Goal: Transaction & Acquisition: Register for event/course

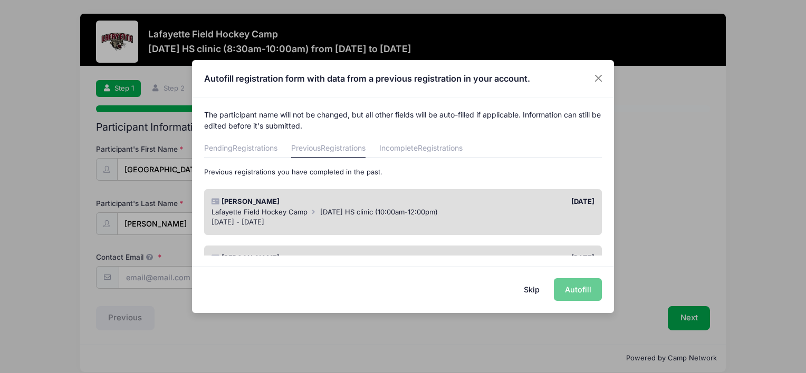
click at [486, 203] on div "[DATE]" at bounding box center [501, 202] width 197 height 11
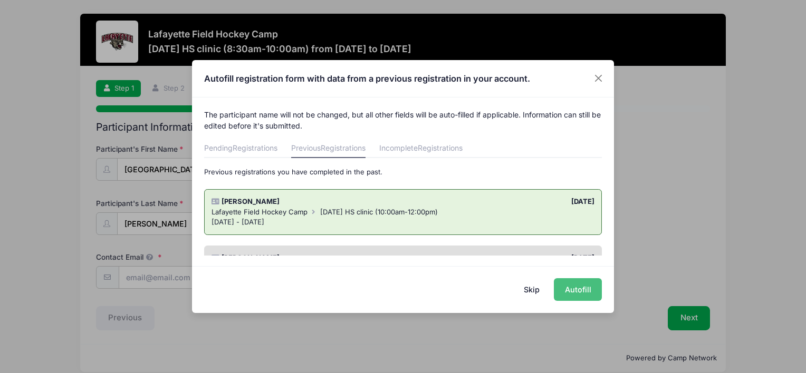
click at [573, 291] on button "Autofill" at bounding box center [578, 289] width 48 height 23
type input "[EMAIL_ADDRESS][DOMAIN_NAME]"
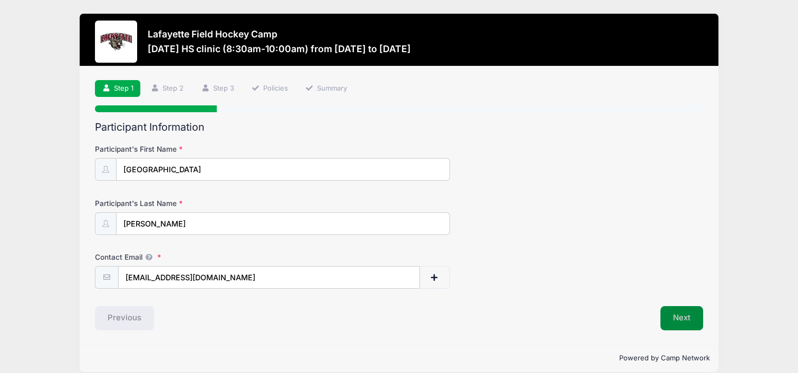
click at [680, 326] on button "Next" at bounding box center [681, 318] width 43 height 24
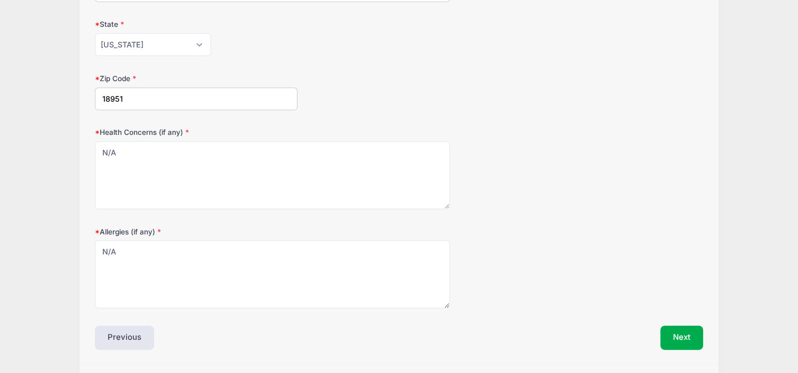
scroll to position [514, 0]
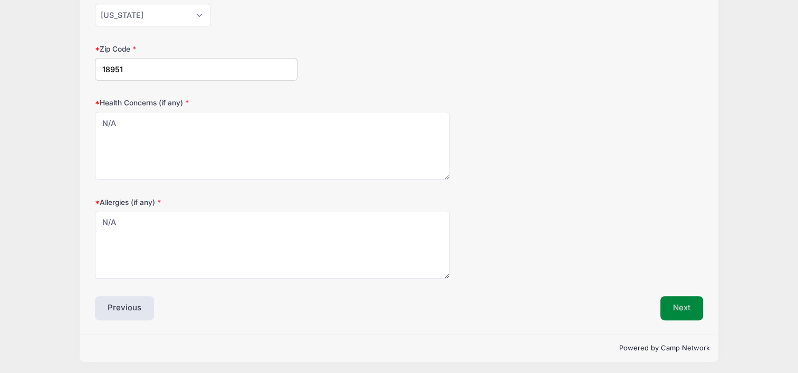
click at [681, 300] on button "Next" at bounding box center [681, 308] width 43 height 24
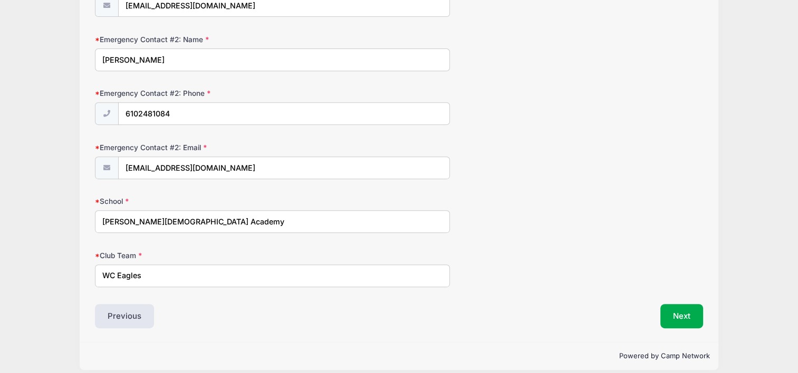
scroll to position [441, 0]
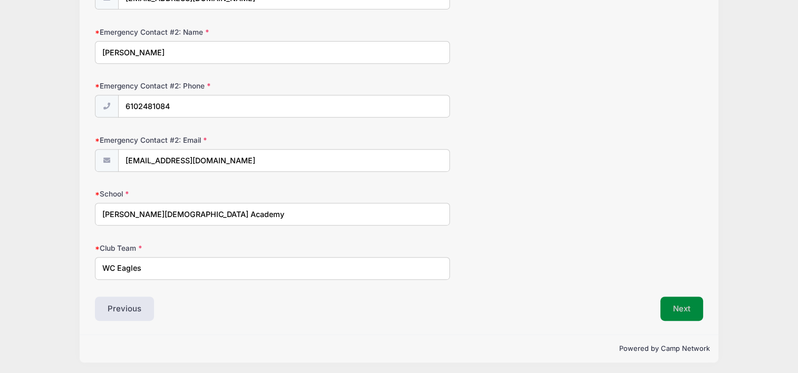
click at [672, 302] on button "Next" at bounding box center [681, 309] width 43 height 24
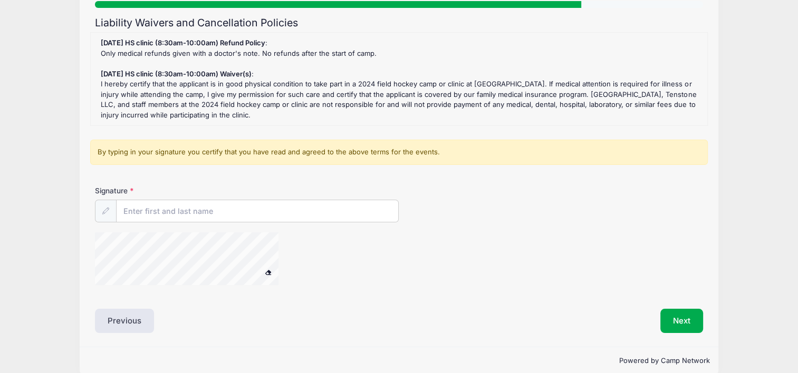
scroll to position [105, 0]
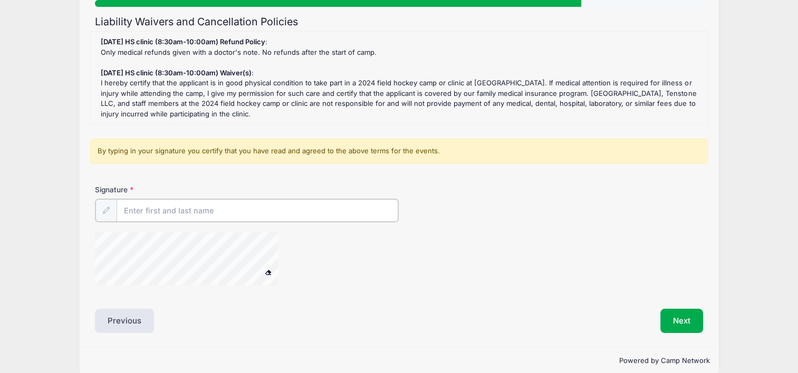
click at [177, 209] on input "Signature" at bounding box center [258, 210] width 282 height 23
type input "[PERSON_NAME]"
click at [331, 241] on div at bounding box center [297, 260] width 405 height 56
click at [267, 270] on span at bounding box center [267, 271] width 7 height 6
click at [695, 319] on button "Next" at bounding box center [681, 320] width 43 height 24
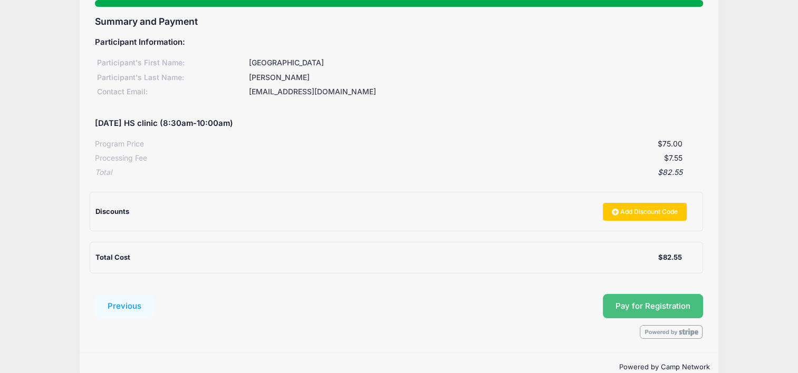
click at [684, 310] on button "Pay for Registration" at bounding box center [653, 306] width 100 height 24
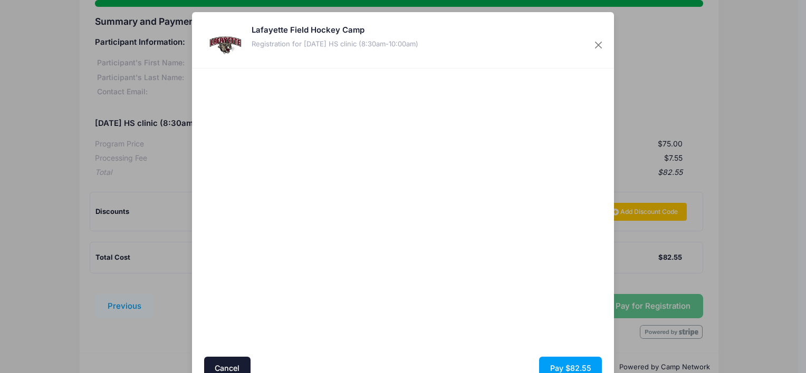
click at [449, 258] on div at bounding box center [505, 213] width 194 height 278
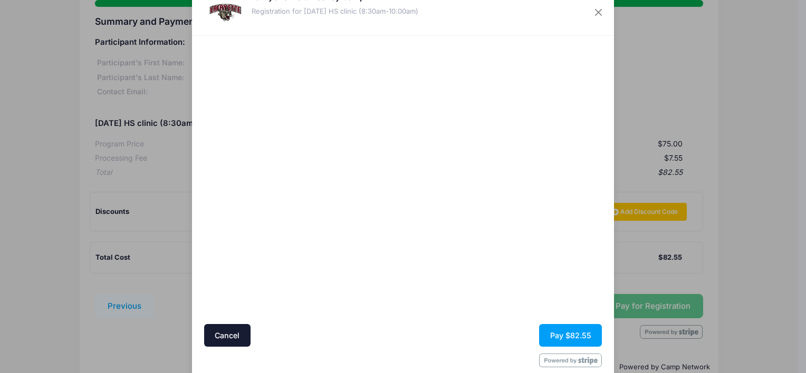
scroll to position [51, 0]
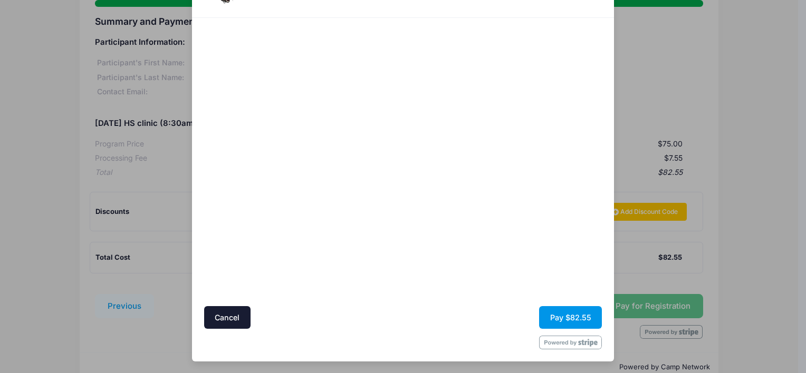
click at [573, 319] on button "Pay $82.55" at bounding box center [570, 317] width 63 height 23
